Goal: Task Accomplishment & Management: Manage account settings

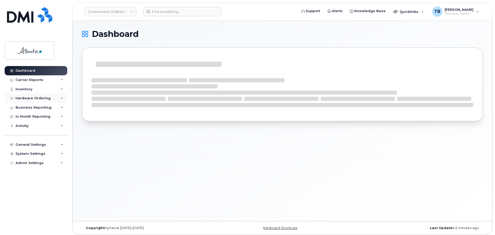
click at [22, 96] on div "Hardware Ordering" at bounding box center [33, 98] width 35 height 4
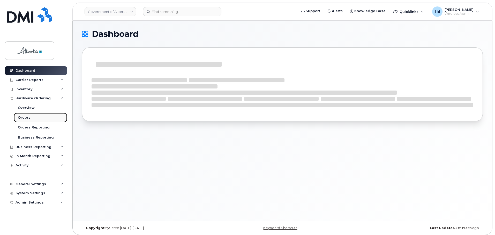
click at [22, 119] on div "Orders" at bounding box center [24, 118] width 13 height 5
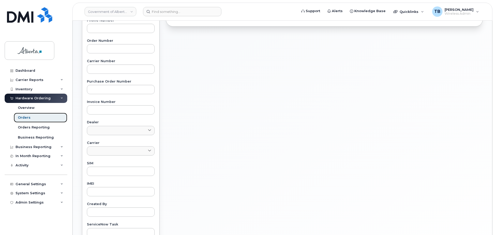
scroll to position [196, 0]
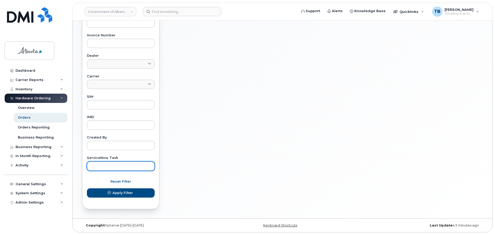
click at [101, 170] on input "text" at bounding box center [121, 166] width 68 height 9
paste input "SCTASK0843131"
type input "SCTASK0843131"
click at [87, 189] on button "Apply Filter" at bounding box center [121, 193] width 68 height 9
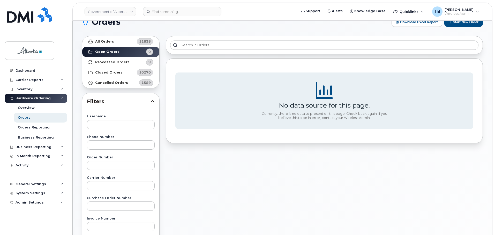
scroll to position [0, 0]
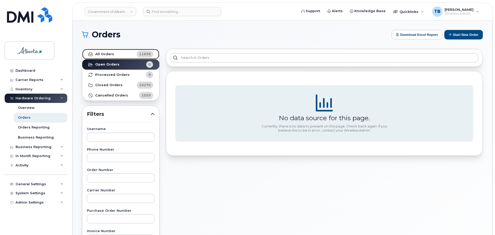
click at [103, 55] on strong "All Orders" at bounding box center [104, 54] width 19 height 4
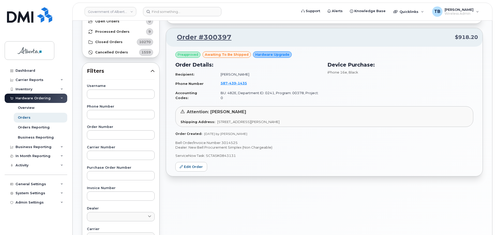
scroll to position [52, 0]
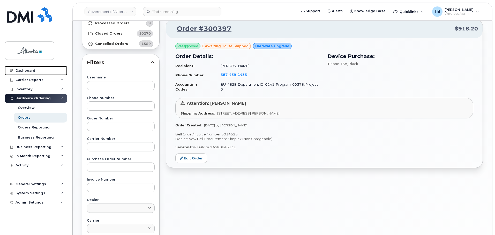
drag, startPoint x: 27, startPoint y: 71, endPoint x: 98, endPoint y: 3, distance: 98.4
click at [27, 71] on div "Dashboard" at bounding box center [26, 71] width 20 height 4
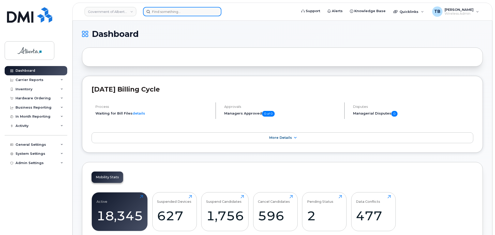
click at [162, 12] on input at bounding box center [182, 11] width 78 height 9
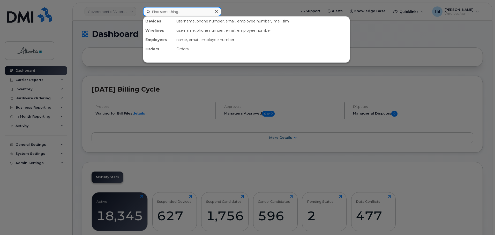
paste input "7805279400"
type input "7805279400"
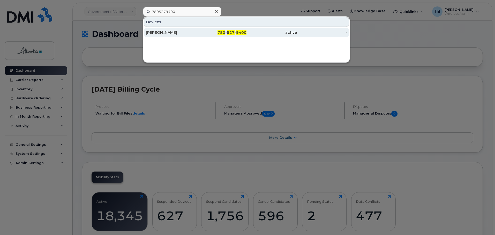
click at [157, 37] on div "[PERSON_NAME]" at bounding box center [171, 32] width 50 height 9
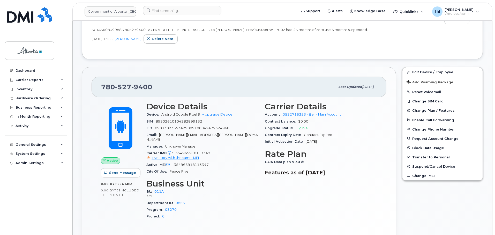
scroll to position [129, 0]
click at [118, 85] on span "527" at bounding box center [123, 87] width 16 height 8
drag, startPoint x: 132, startPoint y: 85, endPoint x: 224, endPoint y: 157, distance: 116.9
click at [225, 162] on div "Active IMEI Active IMEI is refreshed daily with a delay of up to 48 hours follo…" at bounding box center [202, 165] width 112 height 7
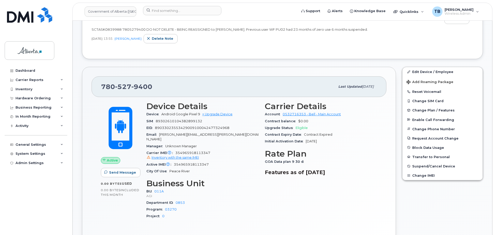
click at [171, 112] on div "Device Android Google Pixel 9 + Upgrade Device" at bounding box center [202, 114] width 112 height 7
click at [169, 115] on span "Android Google Pixel 9" at bounding box center [180, 114] width 39 height 4
drag, startPoint x: 176, startPoint y: 115, endPoint x: 200, endPoint y: 115, distance: 23.5
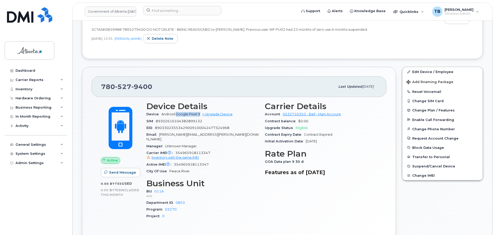
click at [200, 115] on span "Android Google Pixel 9" at bounding box center [180, 114] width 39 height 4
copy span "Google Pixel 9"
click at [186, 151] on span "354965918113347 Inventory with the same IMEI" at bounding box center [202, 155] width 112 height 9
copy span "354965918113347"
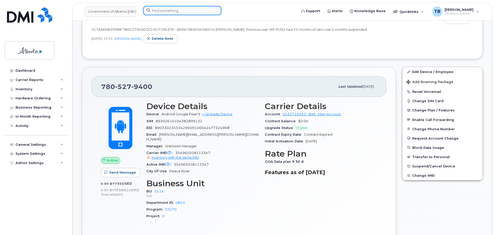
click at [163, 11] on input at bounding box center [182, 10] width 78 height 9
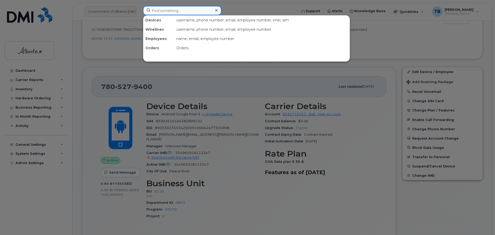
paste input "7802318946"
type input "7802318946"
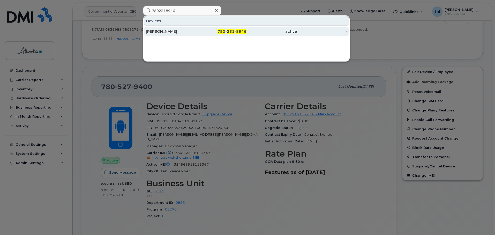
click at [156, 31] on div "Shari Oko" at bounding box center [171, 31] width 50 height 5
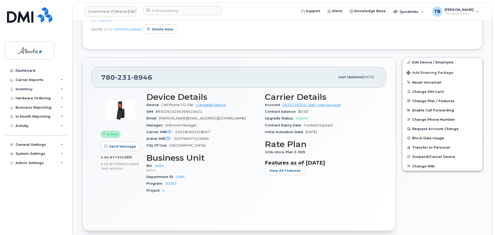
scroll to position [129, 0]
drag, startPoint x: 179, startPoint y: 104, endPoint x: 194, endPoint y: 105, distance: 14.5
click at [193, 105] on span "Cell Phone TCL Flip" at bounding box center [177, 105] width 32 height 4
drag, startPoint x: 188, startPoint y: 106, endPoint x: 173, endPoint y: 105, distance: 15.3
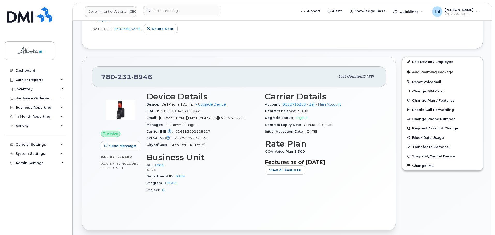
click at [173, 105] on span "Cell Phone TCL Flip" at bounding box center [177, 105] width 32 height 4
drag, startPoint x: 186, startPoint y: 104, endPoint x: 194, endPoint y: 104, distance: 7.5
click at [193, 104] on span "Cell Phone TCL Flip" at bounding box center [177, 105] width 32 height 4
copy span "TCL Flip"
click at [187, 131] on span "016182001918927" at bounding box center [192, 132] width 35 height 4
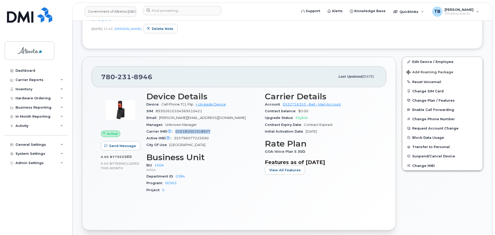
click at [187, 131] on span "016182001918927" at bounding box center [192, 132] width 35 height 4
copy span "016182001918927"
drag, startPoint x: 269, startPoint y: 60, endPoint x: 271, endPoint y: 58, distance: 3.0
click at [270, 59] on div "780 231 8946 Last updated Sep 02, 2025 Active Send Message 0.00 Bytes  used 0.0…" at bounding box center [239, 144] width 314 height 174
click at [187, 140] on div "Active IMEI Active IMEI is refreshed daily with a delay of up to 48 hours follo…" at bounding box center [202, 138] width 112 height 7
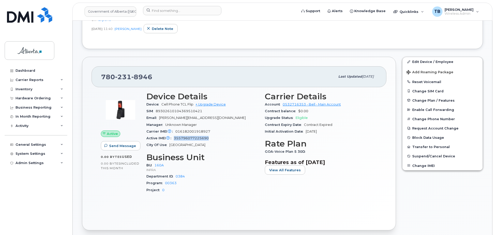
click at [187, 140] on div "Active IMEI Active IMEI is refreshed daily with a delay of up to 48 hours follo…" at bounding box center [202, 138] width 112 height 7
copy span "355796077225690"
click at [201, 132] on span "016182001918927" at bounding box center [192, 132] width 35 height 4
copy span "016182001918927"
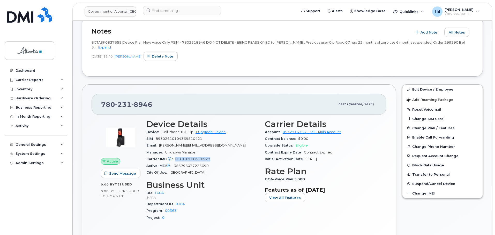
scroll to position [52, 0]
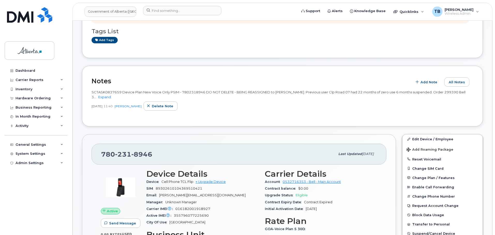
click at [112, 93] on span "SCTASK0837659 Device Plan New Voice Only PSIM - 7802318946 DO NOT DELETE - BEIN…" at bounding box center [279, 94] width 374 height 9
copy span "SCTASK0837659"
click at [182, 17] on div at bounding box center [218, 11] width 159 height 11
click at [177, 15] on input at bounding box center [182, 10] width 78 height 9
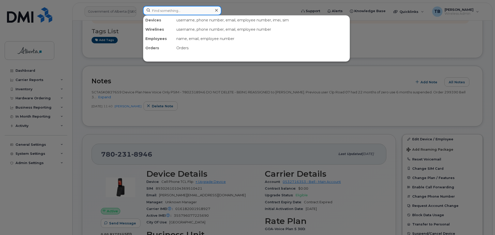
paste input "5873419036"
type input "5873419036"
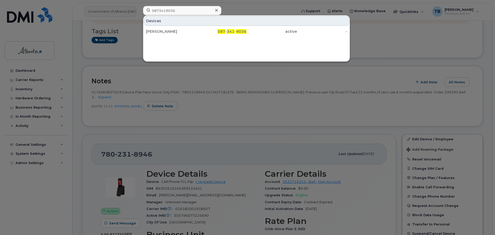
drag, startPoint x: 150, startPoint y: 29, endPoint x: 123, endPoint y: 13, distance: 32.1
click at [150, 29] on div "Breanna Case" at bounding box center [171, 31] width 50 height 5
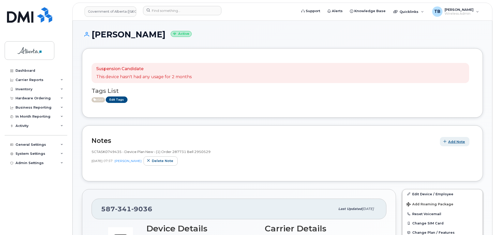
click at [449, 143] on span "Add Note" at bounding box center [456, 142] width 17 height 5
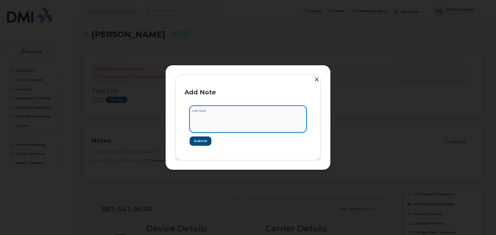
click at [238, 114] on textarea at bounding box center [248, 119] width 117 height 26
paste textarea "SCTASK0846783 Device Plan Reassign - (1)"
type textarea "SCTASK0846783 Device Plan Reassign - (1)"
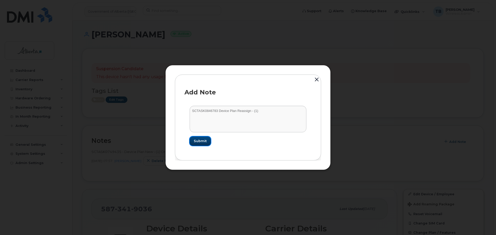
click at [201, 146] on button "Submit" at bounding box center [200, 141] width 21 height 9
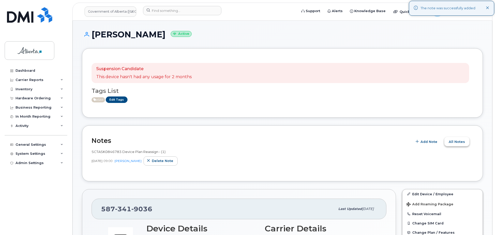
click at [458, 139] on button "All Notes" at bounding box center [456, 141] width 25 height 9
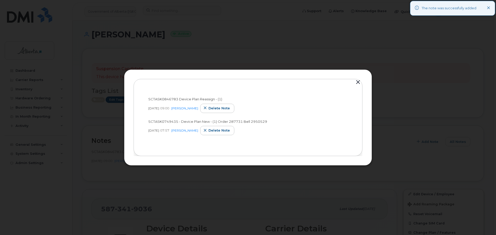
click at [354, 83] on div "SCTASK0846783 Device Plan Reassign - (1) Sep 11, 2025 09:00 Tami Betchuk Delete…" at bounding box center [248, 118] width 248 height 96
click at [359, 82] on button "button" at bounding box center [358, 82] width 8 height 7
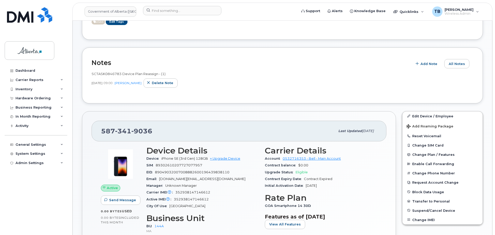
scroll to position [78, 0]
click at [453, 65] on span "All Notes" at bounding box center [456, 64] width 16 height 5
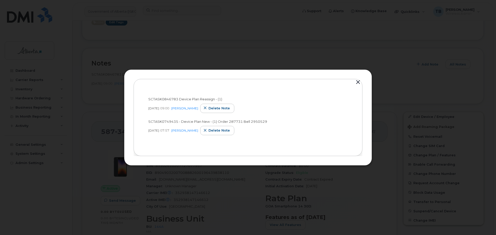
click at [359, 83] on button "button" at bounding box center [358, 82] width 8 height 7
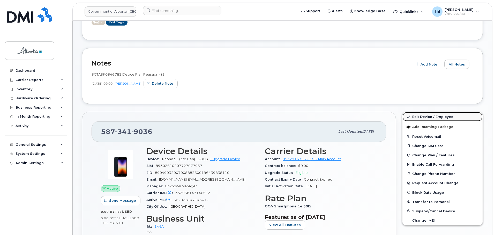
click at [416, 117] on link "Edit Device / Employee" at bounding box center [442, 116] width 80 height 9
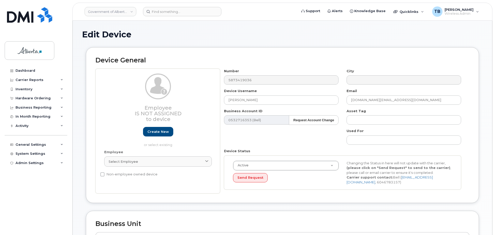
select select "4120338"
click at [275, 101] on input "[PERSON_NAME]" at bounding box center [281, 100] width 115 height 9
paste input "[PERSON_NAME]"
type input "[PERSON_NAME]"
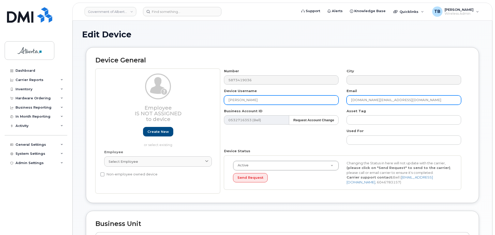
drag, startPoint x: 363, startPoint y: 100, endPoint x: 335, endPoint y: 101, distance: 28.4
click at [335, 101] on div "Number 5873419036 City Device Username [PERSON_NAME] Email [PERSON_NAME][DOMAIN…" at bounding box center [342, 131] width 245 height 125
paste input "[PERSON_NAME].[PERSON_NAME]"
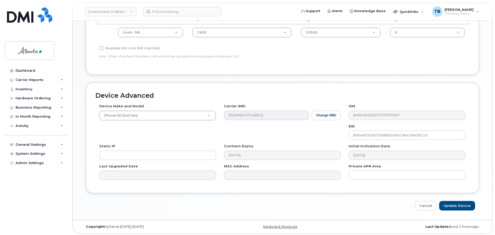
scroll to position [219, 0]
type input "[PERSON_NAME][EMAIL_ADDRESS][PERSON_NAME][DOMAIN_NAME]"
click at [454, 204] on input "Update Device" at bounding box center [457, 205] width 36 height 10
type input "Saving..."
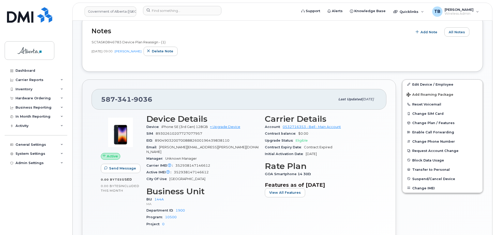
scroll to position [155, 0]
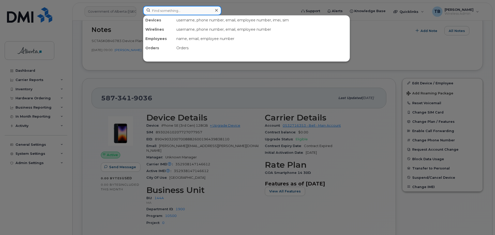
click at [164, 15] on input at bounding box center [182, 10] width 78 height 9
paste input "5879834291"
type input "5879834291"
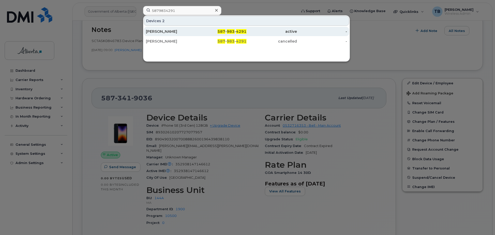
click at [164, 32] on div "[PERSON_NAME]" at bounding box center [171, 31] width 50 height 5
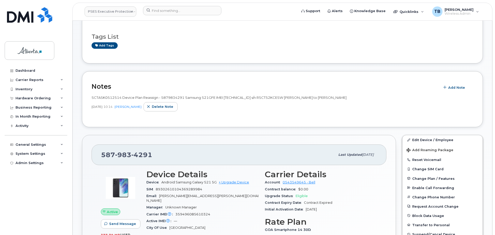
scroll to position [78, 0]
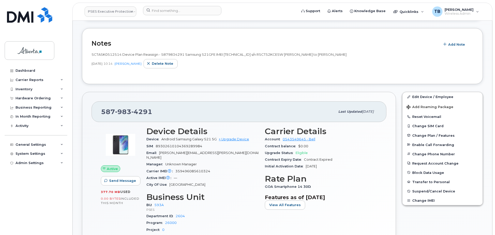
click at [186, 140] on span "Android Samsung Galaxy S21 5G" at bounding box center [188, 140] width 55 height 4
drag, startPoint x: 162, startPoint y: 140, endPoint x: 216, endPoint y: 141, distance: 53.8
click at [216, 141] on div "Device Android Samsung Galaxy S21 5G + Upgrade Device" at bounding box center [202, 139] width 112 height 7
copy span "Android Samsung Galaxy S21 5G"
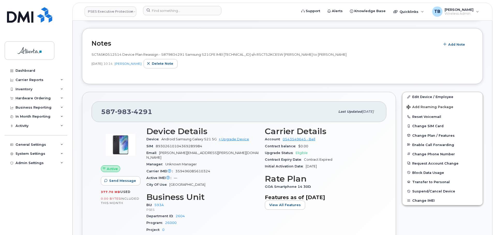
click at [185, 155] on div "Email thomas.wisniewski@gov.ab.ca" at bounding box center [202, 156] width 112 height 12
drag, startPoint x: 212, startPoint y: 153, endPoint x: 159, endPoint y: 153, distance: 53.3
click at [159, 153] on div "Email thomas.wisniewski@gov.ab.ca" at bounding box center [202, 156] width 112 height 12
copy span "[PERSON_NAME][EMAIL_ADDRESS][PERSON_NAME][DOMAIN_NAME]"
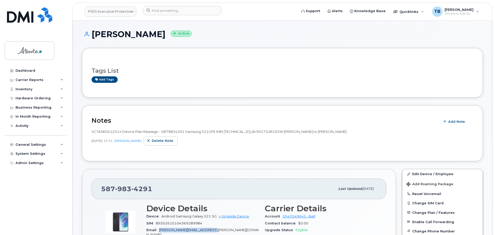
scroll to position [0, 0]
drag, startPoint x: 92, startPoint y: 32, endPoint x: 178, endPoint y: 33, distance: 86.6
click at [178, 33] on h1 "Thomas Wisniewski Active" at bounding box center [282, 34] width 401 height 9
copy h1 "[PERSON_NAME]"
click at [458, 125] on button "Add Note" at bounding box center [454, 121] width 29 height 9
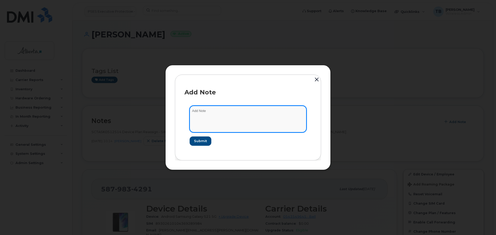
click at [209, 126] on textarea at bounding box center [248, 119] width 117 height 26
paste textarea "SCTASK0848037 - Device Plan Reassign - (1)"
type textarea "SCTASK0848037 - Device Plan Reassign - (1)"
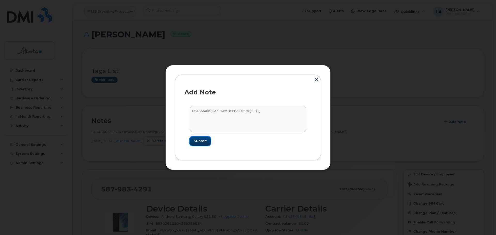
click at [201, 141] on span "Submit" at bounding box center [200, 141] width 13 height 5
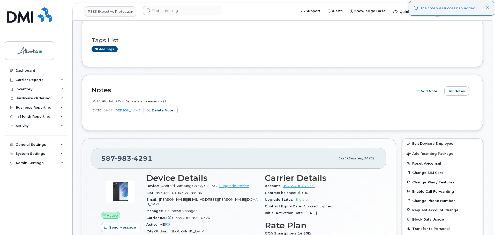
scroll to position [78, 0]
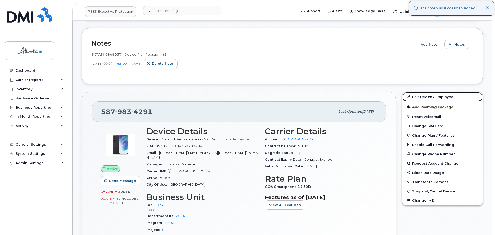
drag, startPoint x: 417, startPoint y: 95, endPoint x: 331, endPoint y: 75, distance: 88.4
click at [417, 95] on link "Edit Device / Employee" at bounding box center [442, 96] width 80 height 9
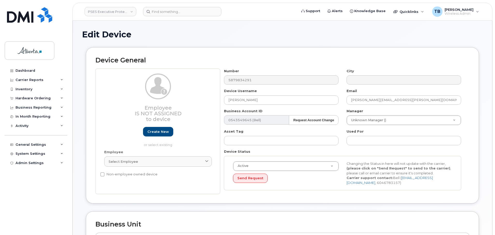
select select "5656568"
drag, startPoint x: 272, startPoint y: 98, endPoint x: 218, endPoint y: 103, distance: 54.5
click at [218, 103] on div "Employee Is not assigned to device Create new or select existing Employee Selec…" at bounding box center [282, 132] width 374 height 126
paste input "[PERSON_NAME]"
type input "[PERSON_NAME]"
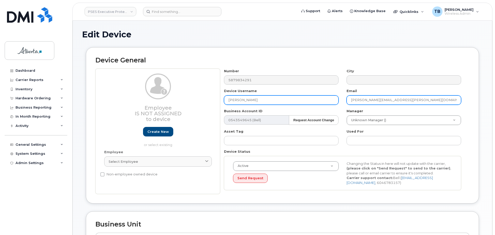
click at [337, 101] on div "Number 5879834291 City Device Username Moses Kim Email thomas.wisniewski@gov.ab…" at bounding box center [342, 132] width 245 height 126
paste input "moses.kim"
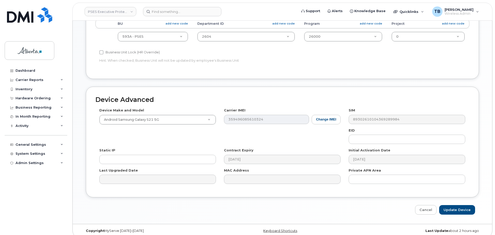
scroll to position [219, 0]
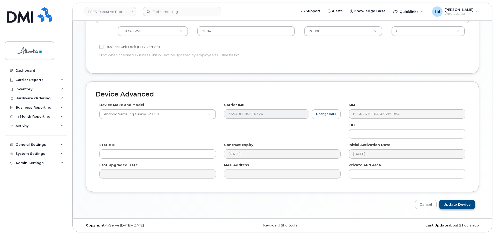
type input "[PERSON_NAME][DOMAIN_NAME][EMAIL_ADDRESS][PERSON_NAME][DOMAIN_NAME]"
click at [448, 205] on input "Update Device" at bounding box center [457, 205] width 36 height 10
type input "Saving..."
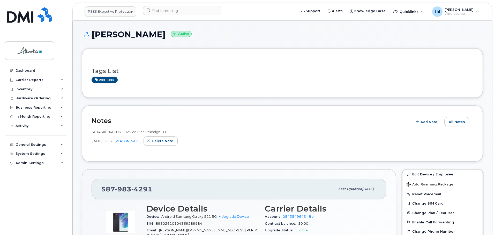
click at [172, 17] on header "PSES Executive Protection - GOA Support Alerts Knowledge Base Quicklinks Suspen…" at bounding box center [282, 12] width 420 height 18
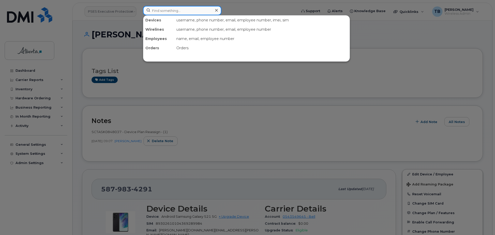
click at [167, 7] on input at bounding box center [182, 10] width 78 height 9
paste input "7806898380"
type input "7806898380"
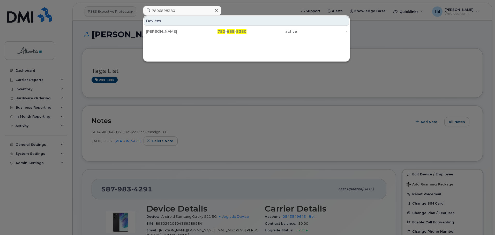
drag, startPoint x: 158, startPoint y: 32, endPoint x: 90, endPoint y: 5, distance: 72.6
click at [158, 32] on div "Megan Wanchuk" at bounding box center [171, 31] width 50 height 5
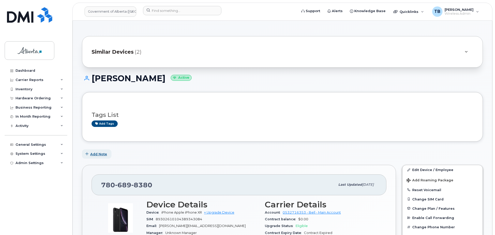
click at [96, 155] on span "Add Note" at bounding box center [98, 154] width 17 height 5
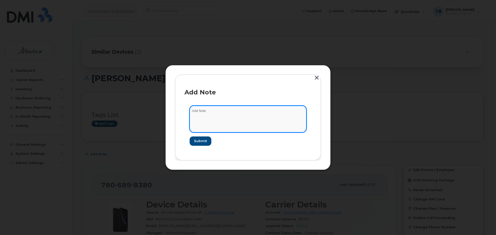
click at [203, 122] on textarea at bounding box center [248, 119] width 117 height 26
paste textarea "SCTASK0846617 Device Plan Reassign - (1)"
type textarea "SCTASK0846617 Device Plan Reassign - (1)"
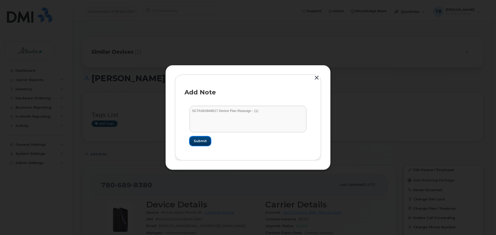
click at [201, 141] on span "Submit" at bounding box center [200, 141] width 13 height 5
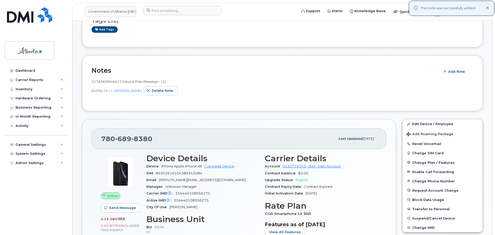
scroll to position [103, 0]
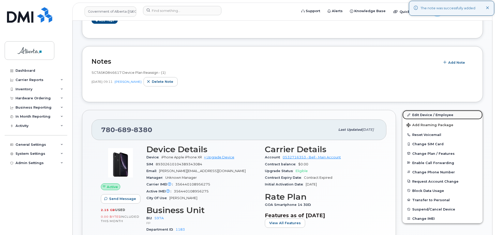
click at [435, 116] on link "Edit Device / Employee" at bounding box center [442, 114] width 80 height 9
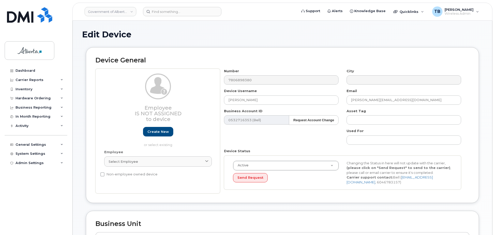
select select "4797726"
drag, startPoint x: 258, startPoint y: 103, endPoint x: 214, endPoint y: 101, distance: 45.0
click at [215, 101] on div "Employee Is not assigned to device Create new or select existing Employee Selec…" at bounding box center [282, 131] width 374 height 125
paste input "Emily Kuly"
type input "Emily Kuly"
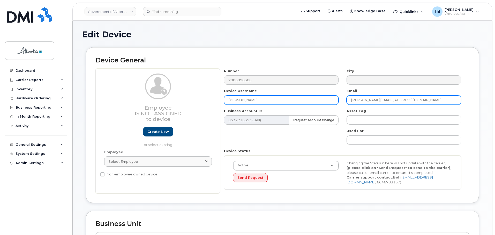
drag, startPoint x: 414, startPoint y: 101, endPoint x: 335, endPoint y: 100, distance: 78.8
click at [335, 100] on div "Number 7806898380 City Device Username Emily Kuly Email Megan.Wanchuk@gov.ab.ca…" at bounding box center [342, 131] width 245 height 125
paste input "Emily.Kuly"
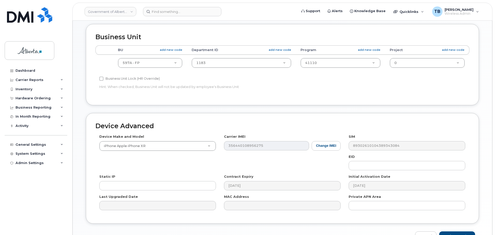
scroll to position [219, 0]
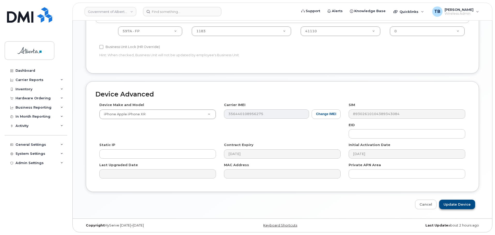
type input "Emily.Kuly@gov.ab.ca"
drag, startPoint x: 454, startPoint y: 207, endPoint x: 347, endPoint y: 142, distance: 124.9
click at [454, 207] on input "Update Device" at bounding box center [457, 205] width 36 height 10
type input "Saving..."
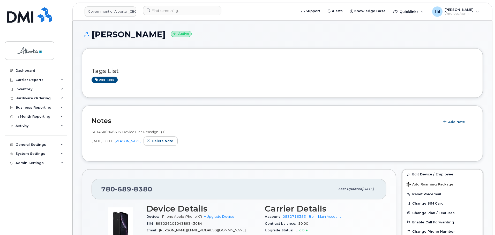
click at [166, 18] on header "Government of Alberta ([GEOGRAPHIC_DATA]) Support Alerts Knowledge Base Quickli…" at bounding box center [282, 12] width 420 height 18
click at [163, 12] on input at bounding box center [182, 10] width 78 height 9
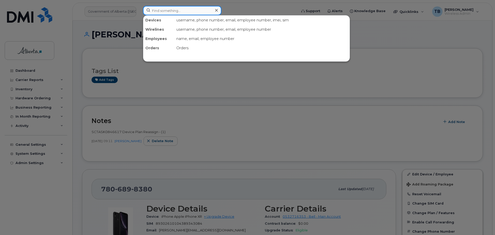
paste input "5875451101"
type input "5875451101"
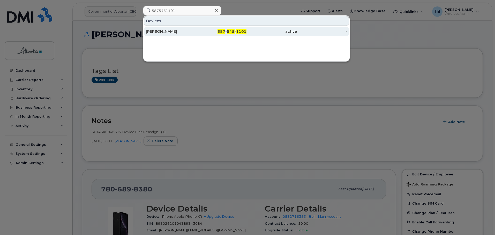
click at [161, 34] on div "Peter Schalk" at bounding box center [171, 31] width 50 height 9
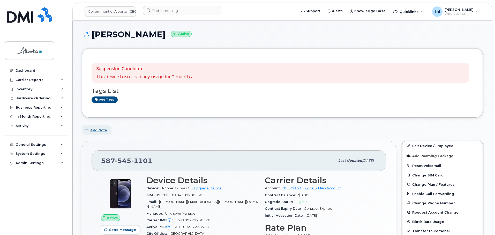
click at [97, 133] on button "Add Note" at bounding box center [96, 130] width 29 height 9
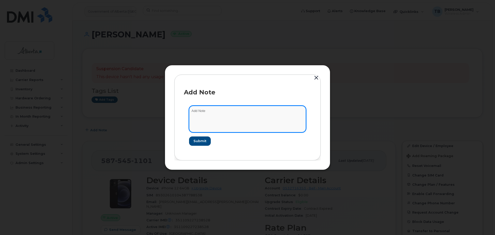
click at [212, 109] on textarea at bounding box center [247, 119] width 117 height 26
paste textarea "SCTASK0845866 Device Plan Reassign - (1)"
type textarea "SCTASK0845866 Device Plan Reassign - (1)"
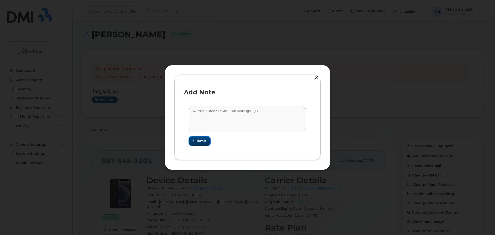
drag, startPoint x: 201, startPoint y: 141, endPoint x: 209, endPoint y: 138, distance: 9.2
click at [201, 141] on span "Submit" at bounding box center [199, 141] width 13 height 5
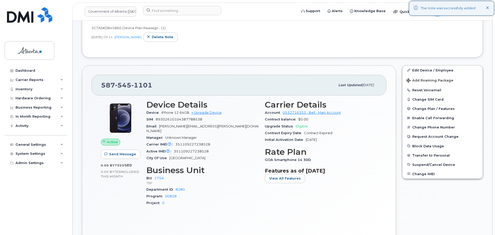
scroll to position [155, 0]
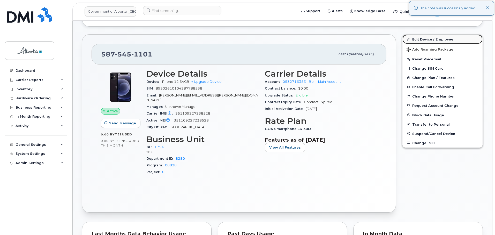
drag, startPoint x: 428, startPoint y: 41, endPoint x: 426, endPoint y: 42, distance: 2.8
click at [428, 41] on link "Edit Device / Employee" at bounding box center [442, 39] width 80 height 9
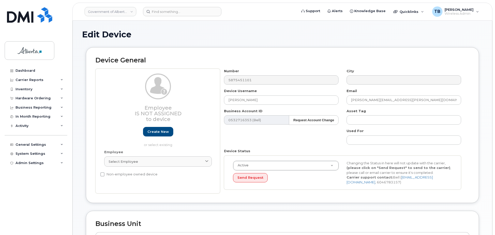
select select "4749753"
drag, startPoint x: 257, startPoint y: 101, endPoint x: 194, endPoint y: 98, distance: 63.1
click at [194, 98] on div "Employee Is not assigned to device Create new or select existing Employee Selec…" at bounding box center [282, 131] width 374 height 125
paste input "[PERSON_NAME]"
drag, startPoint x: 234, startPoint y: 103, endPoint x: 204, endPoint y: 102, distance: 30.3
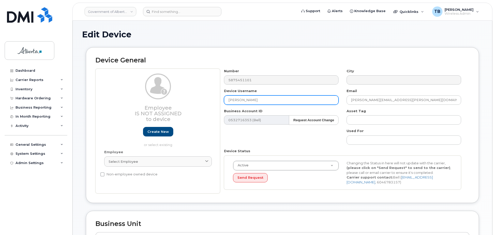
click at [204, 102] on div "Employee Is not assigned to device Create new or select existing Employee Selec…" at bounding box center [282, 131] width 374 height 125
type input "[PERSON_NAME]"
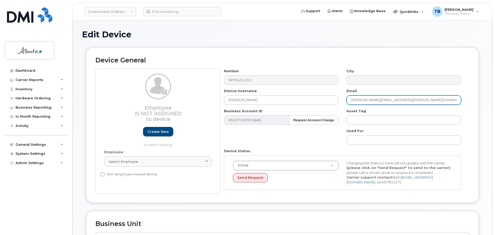
drag, startPoint x: 399, startPoint y: 100, endPoint x: 353, endPoint y: 100, distance: 46.5
click at [353, 100] on input "[PERSON_NAME][EMAIL_ADDRESS][PERSON_NAME][DOMAIN_NAME]" at bounding box center [403, 100] width 115 height 9
click at [368, 98] on input "[PERSON_NAME][EMAIL_ADDRESS][PERSON_NAME][DOMAIN_NAME]" at bounding box center [403, 100] width 115 height 9
click at [370, 100] on input "[PERSON_NAME][EMAIL_ADDRESS][PERSON_NAME][DOMAIN_NAME]" at bounding box center [403, 100] width 115 height 9
drag, startPoint x: 371, startPoint y: 100, endPoint x: 349, endPoint y: 103, distance: 21.9
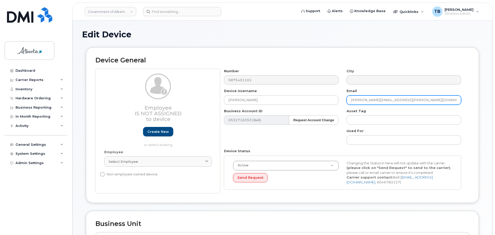
click at [349, 102] on input "[PERSON_NAME][EMAIL_ADDRESS][PERSON_NAME][DOMAIN_NAME]" at bounding box center [403, 100] width 115 height 9
paste input "Eva.Plocienni"
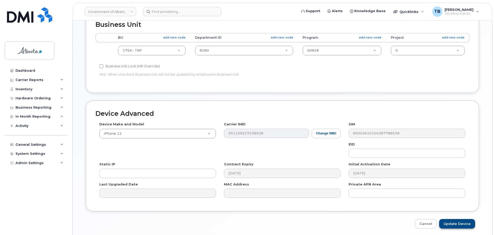
scroll to position [219, 0]
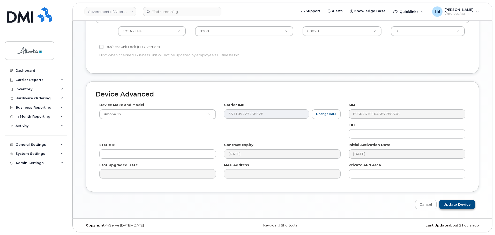
type input "[EMAIL_ADDRESS][DOMAIN_NAME]"
drag, startPoint x: 463, startPoint y: 201, endPoint x: 406, endPoint y: 191, distance: 58.4
click at [463, 201] on input "Update Device" at bounding box center [457, 205] width 36 height 10
type input "Saving..."
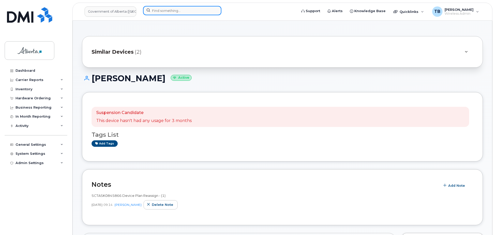
click at [161, 12] on input at bounding box center [182, 10] width 78 height 9
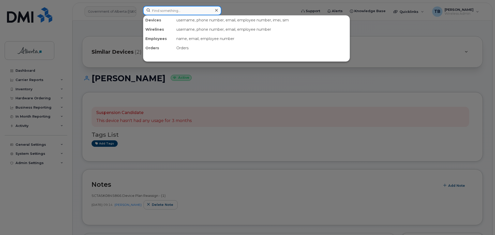
paste input "7809820304"
type input "7809820304"
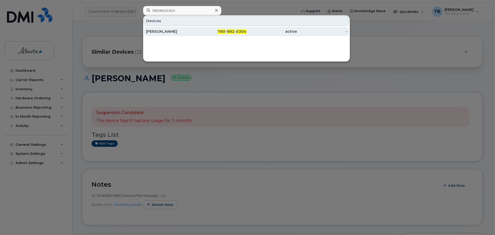
click at [159, 31] on div "[PERSON_NAME]" at bounding box center [171, 31] width 50 height 5
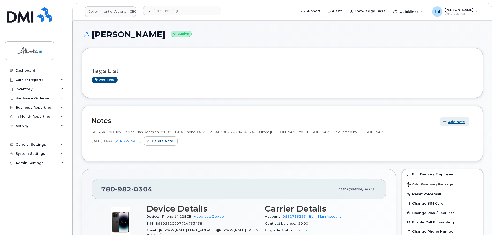
click at [450, 123] on span "Add Note" at bounding box center [456, 122] width 17 height 5
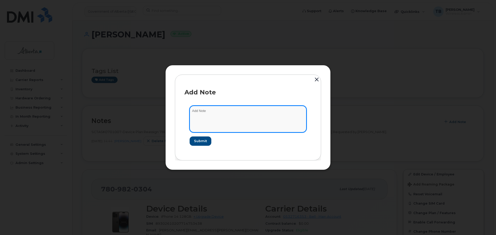
drag, startPoint x: 203, startPoint y: 131, endPoint x: 202, endPoint y: 125, distance: 5.2
click at [202, 125] on textarea at bounding box center [248, 119] width 117 height 26
paste textarea "SCTASK0847267"
paste textarea "Plan User Transfer"
type textarea "SCTASK0847267 Plan User Transfer"
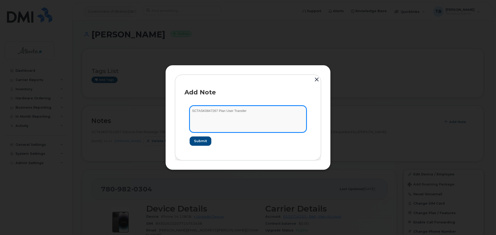
drag, startPoint x: 244, startPoint y: 116, endPoint x: 168, endPoint y: 111, distance: 76.4
click at [168, 111] on div "Add Note SCTASK0847267 Plan User Transfer Submit" at bounding box center [247, 117] width 165 height 105
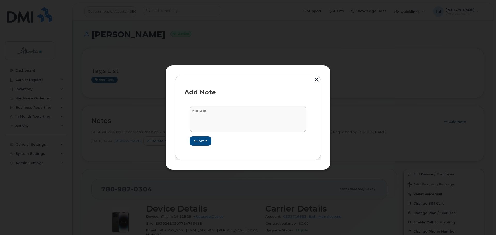
click at [319, 79] on button "button" at bounding box center [317, 79] width 8 height 11
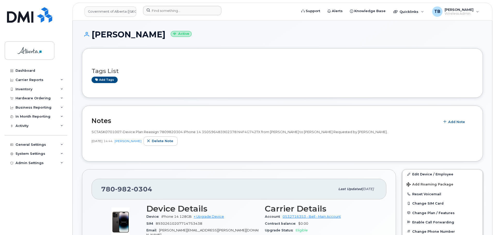
click at [165, 16] on div at bounding box center [218, 11] width 159 height 11
click at [164, 9] on input at bounding box center [182, 10] width 78 height 9
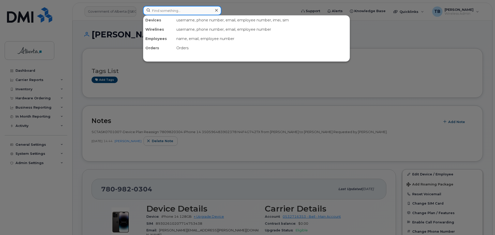
paste input "[PERSON_NAME]"
type input "[PERSON_NAME]"
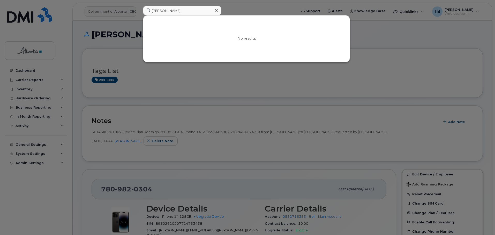
click at [217, 12] on icon at bounding box center [216, 10] width 3 height 4
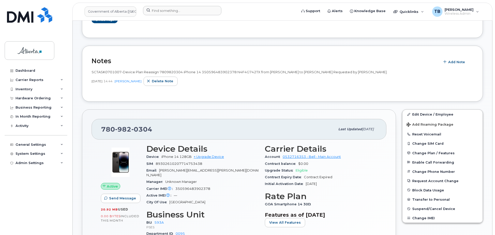
scroll to position [52, 0]
